Goal: Check status: Check status

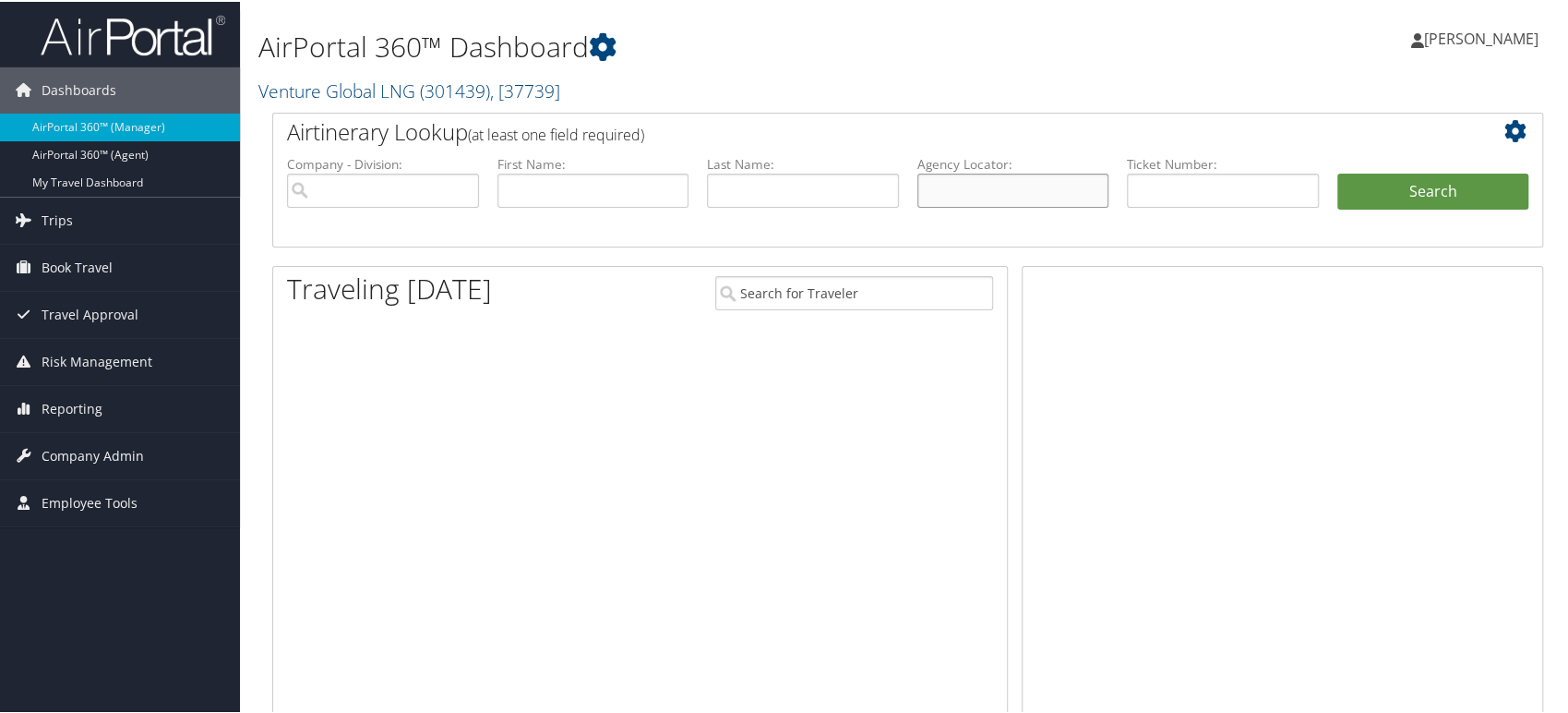
click at [1017, 195] on input "text" at bounding box center [1013, 188] width 192 height 34
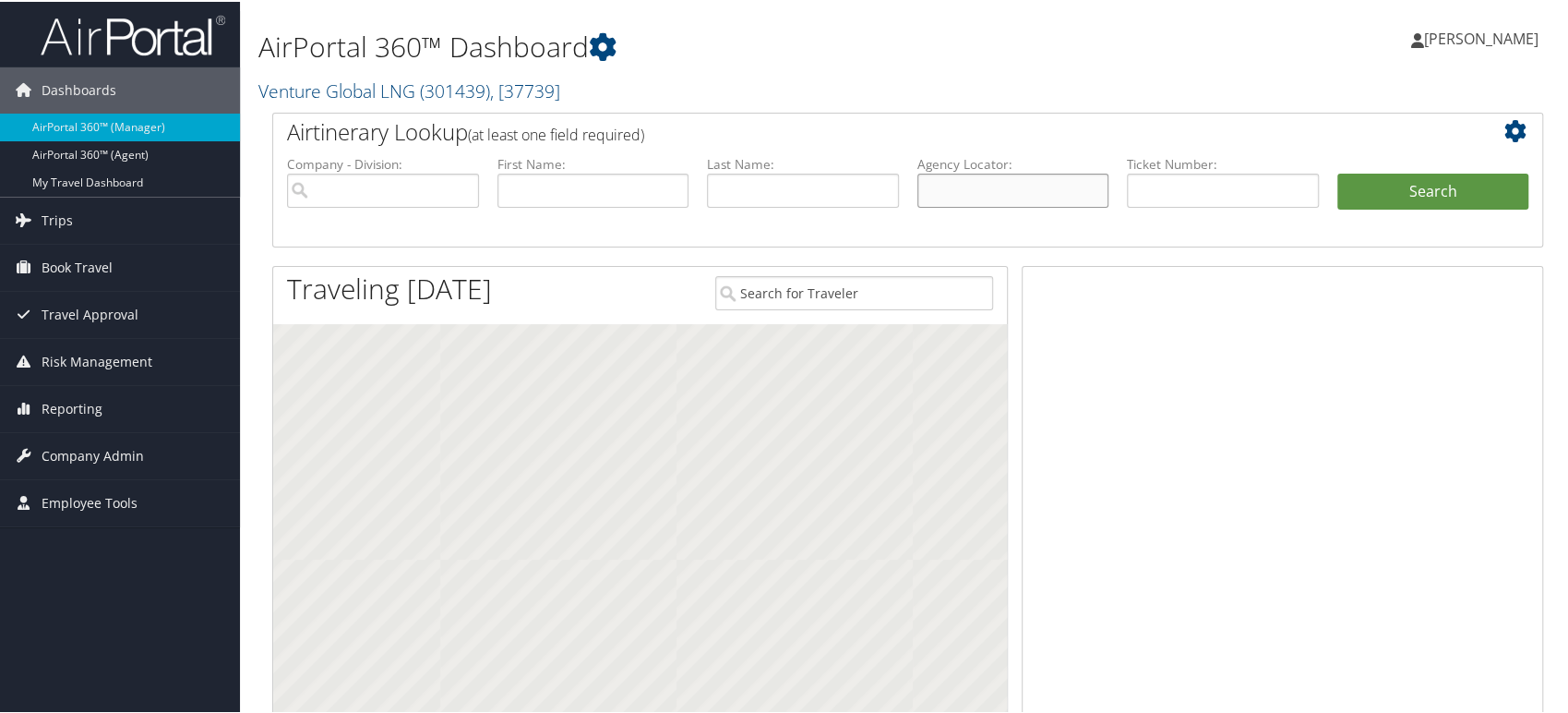
paste input "We have confirmed the reservation and a confirmation email has been sent to you…"
type input "We have confirmed the reservation and a confirmation email has been sent to you…"
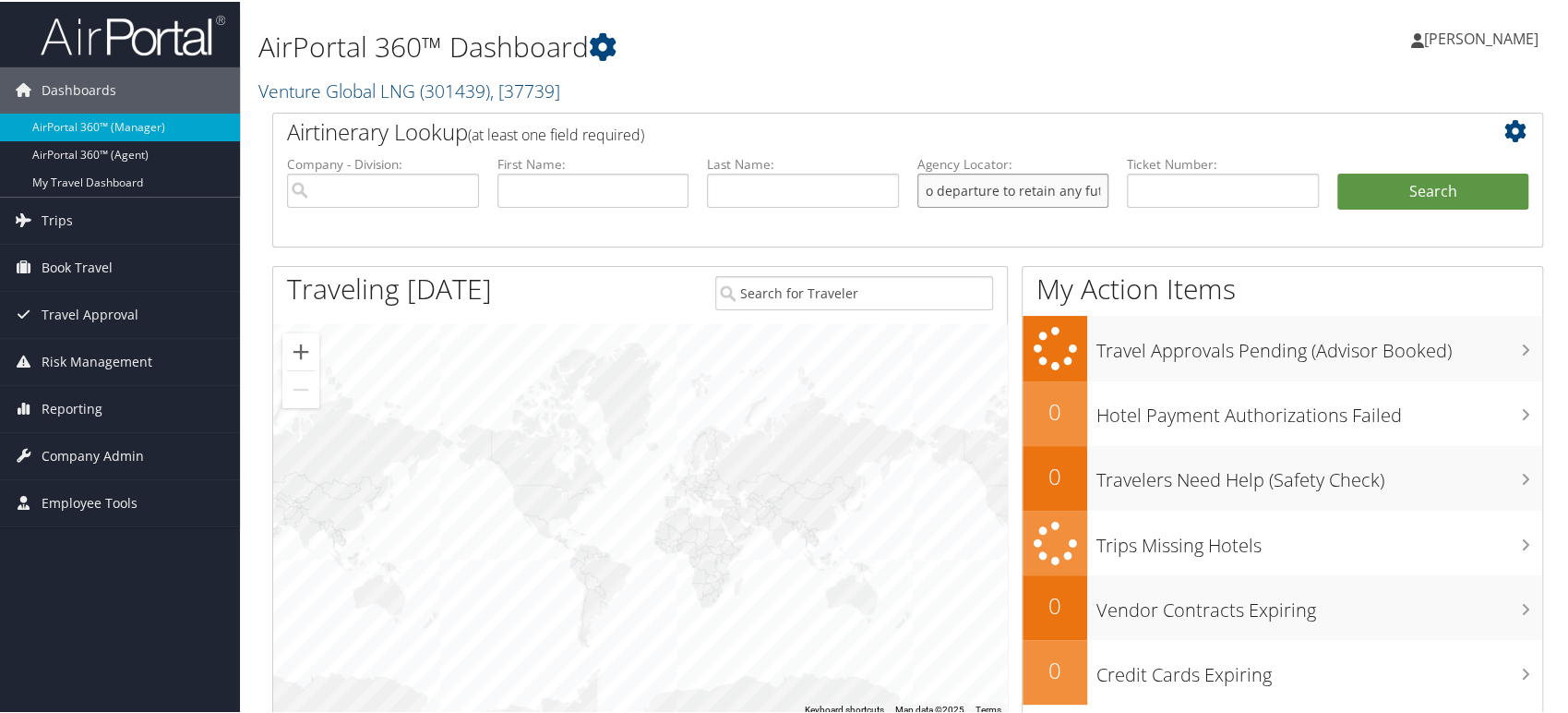
click at [1007, 191] on input "We have confirmed the reservation and a confirmation email has been sent to you…" at bounding box center [1013, 188] width 192 height 34
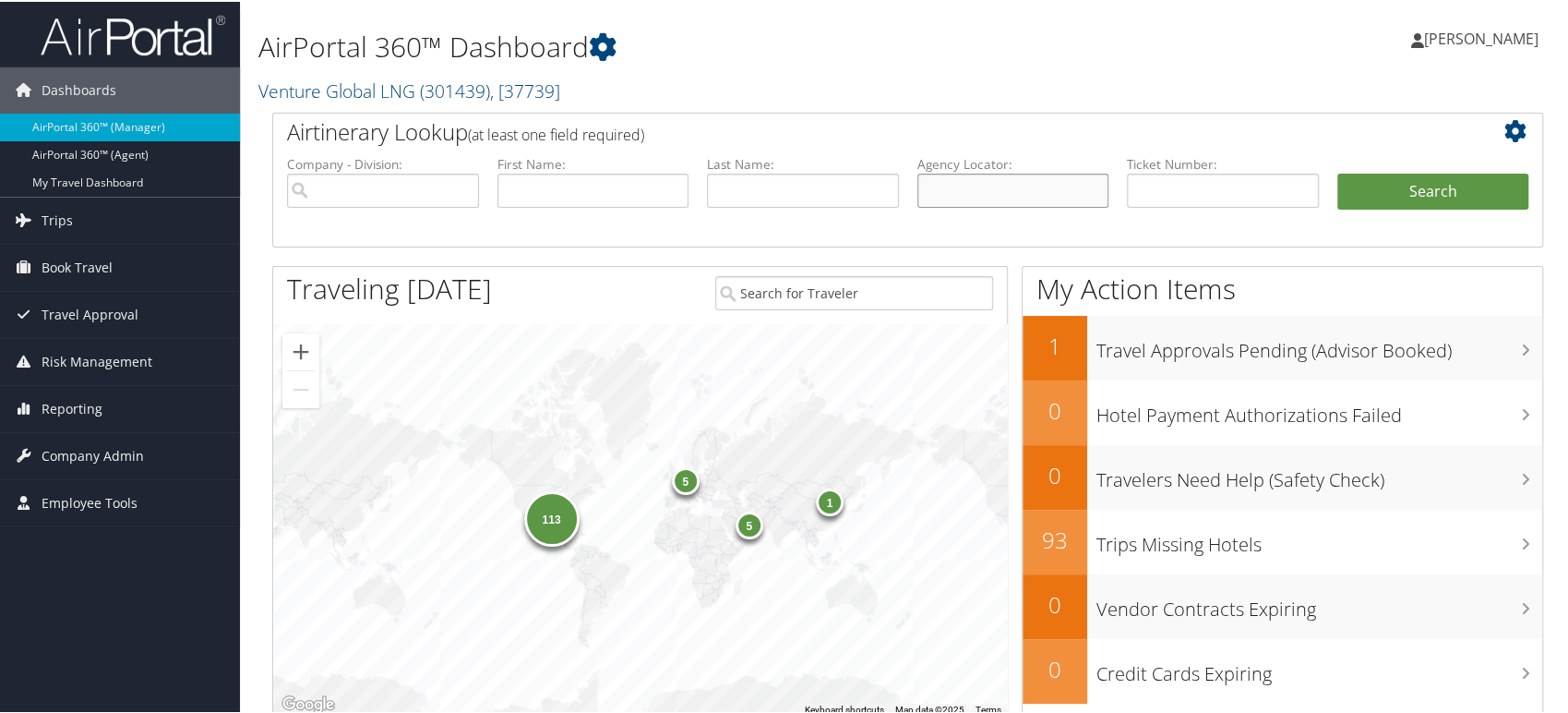
click at [995, 190] on input "text" at bounding box center [1013, 188] width 192 height 34
paste input "DP68KN"
type input "DP68KN"
click at [1365, 200] on button "Search" at bounding box center [1433, 189] width 192 height 37
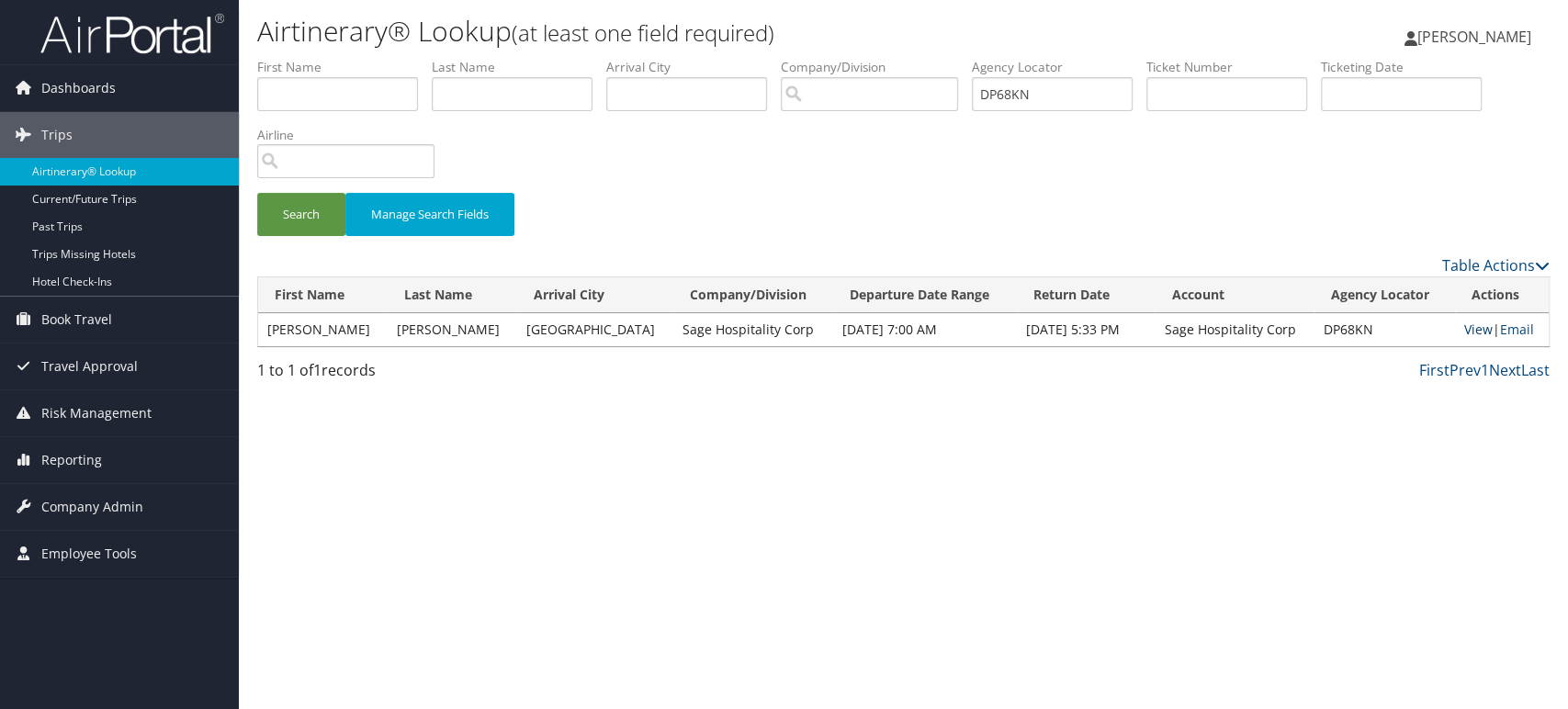
click at [1465, 329] on link "View" at bounding box center [1479, 329] width 28 height 18
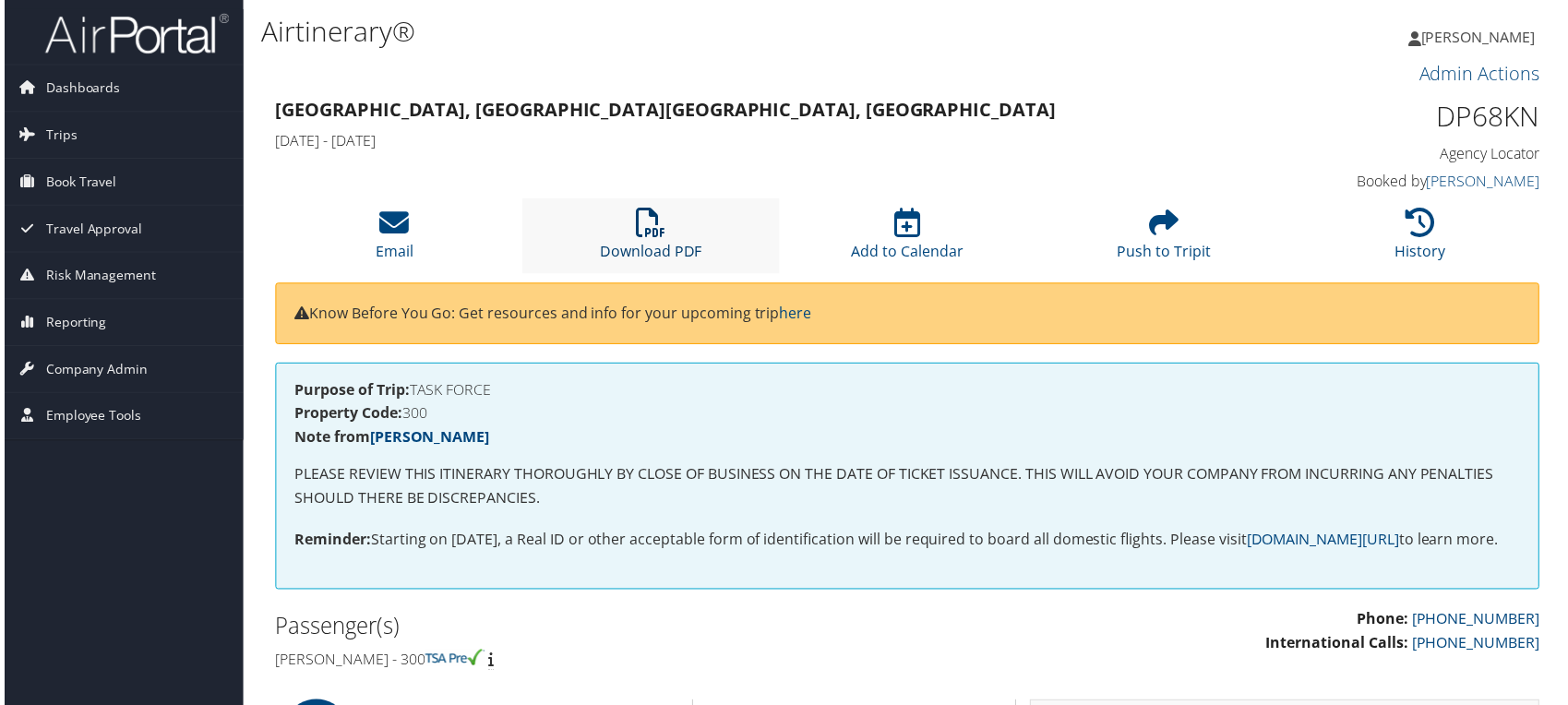
click at [646, 212] on icon at bounding box center [649, 223] width 29 height 29
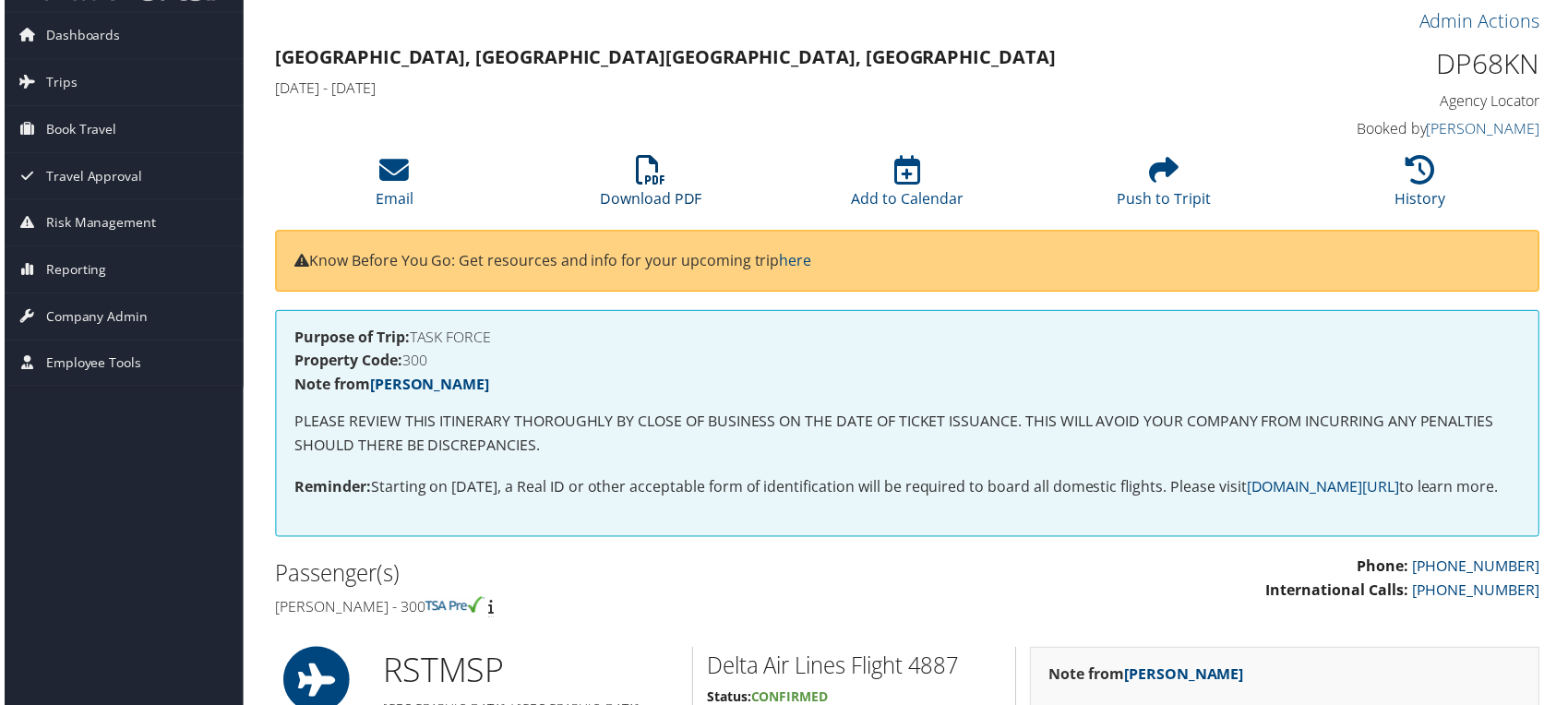
scroll to position [103, 0]
